Goal: Transaction & Acquisition: Purchase product/service

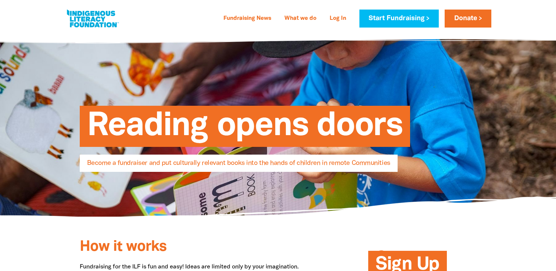
select select "AU"
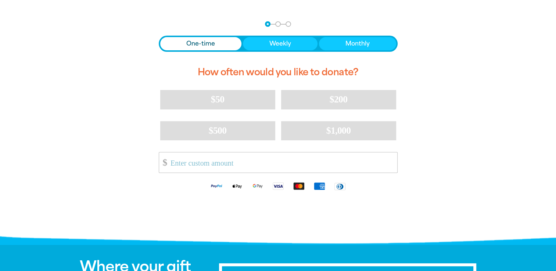
scroll to position [148, 0]
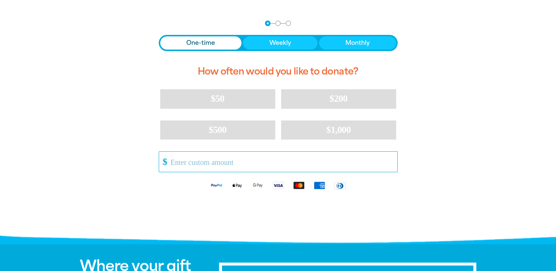
click at [207, 160] on input "Other Amount" at bounding box center [280, 162] width 231 height 20
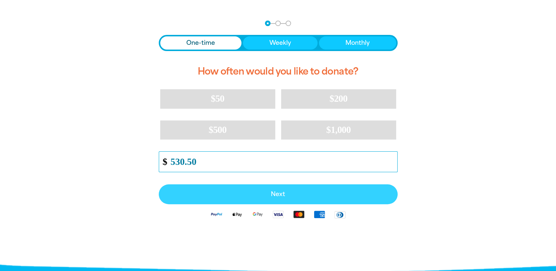
type input "530.50"
click at [253, 197] on button "Next" at bounding box center [278, 194] width 239 height 20
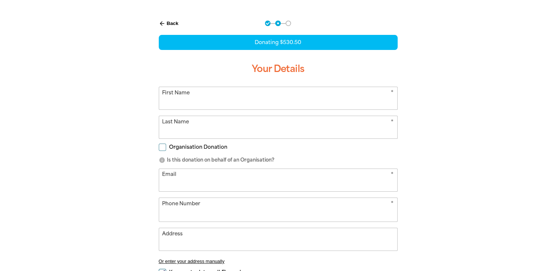
select select "AU"
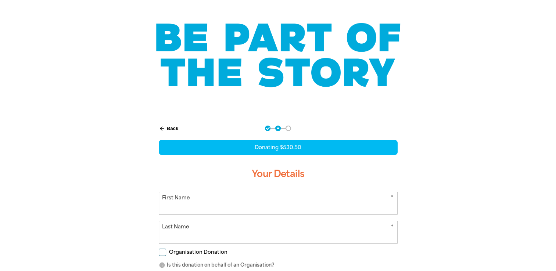
scroll to position [0, 0]
